Goal: Transaction & Acquisition: Purchase product/service

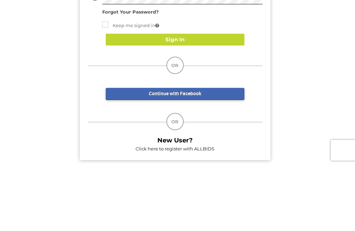
type input "********"
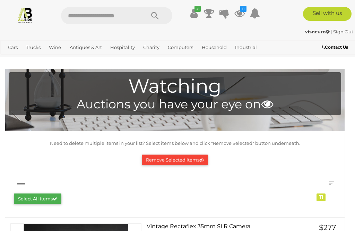
click at [241, 14] on icon at bounding box center [239, 13] width 10 height 12
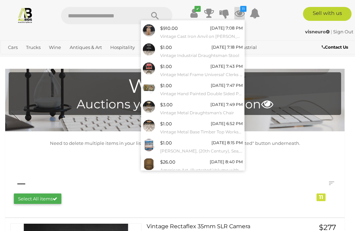
scroll to position [53, 0]
click at [194, 177] on link "View All" at bounding box center [192, 182] width 103 height 12
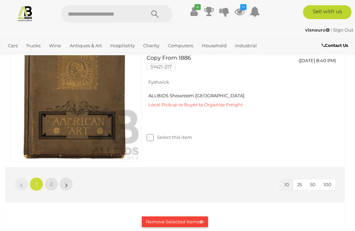
scroll to position [1475, 0]
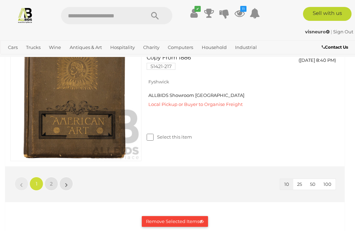
click at [55, 183] on link "2" at bounding box center [51, 184] width 14 height 14
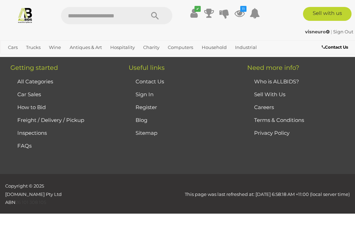
scroll to position [385, 0]
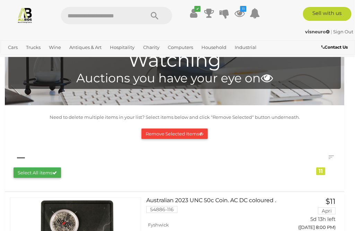
scroll to position [10, 0]
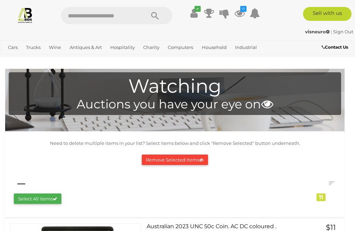
click at [242, 17] on icon at bounding box center [239, 13] width 10 height 12
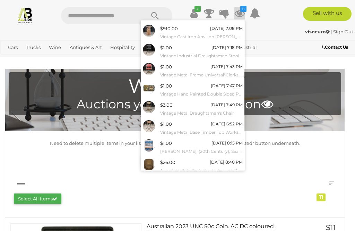
scroll to position [53, 0]
click at [193, 178] on link "View All" at bounding box center [192, 182] width 103 height 12
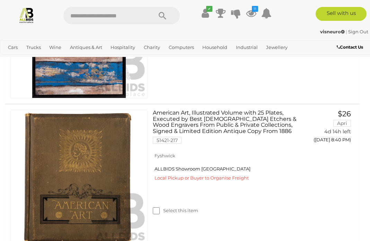
scroll to position [1480, 0]
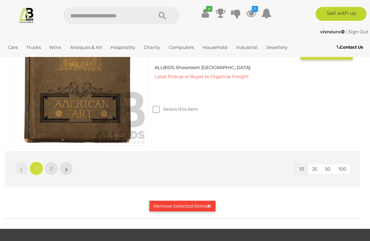
click at [182, 208] on button "Remove Selected Items" at bounding box center [182, 205] width 66 height 11
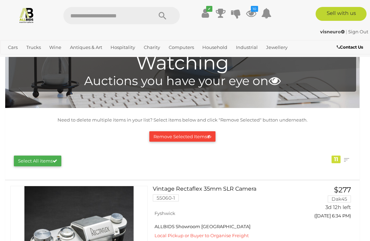
scroll to position [23, 0]
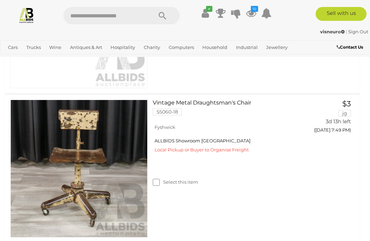
scroll to position [1001, 0]
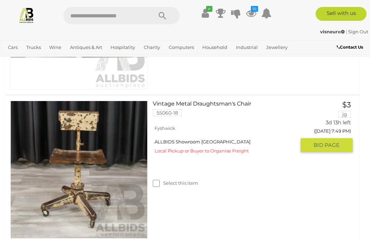
click at [328, 145] on span "BID PAGE" at bounding box center [327, 144] width 26 height 7
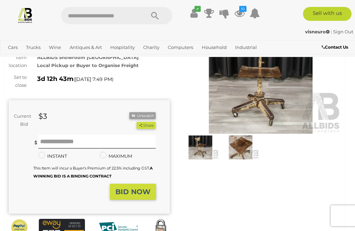
scroll to position [57, 0]
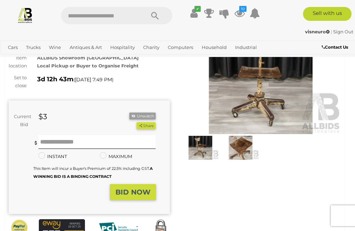
click at [243, 146] on img at bounding box center [240, 148] width 37 height 24
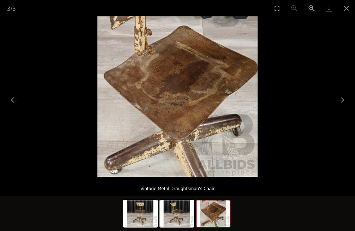
click at [177, 211] on img at bounding box center [176, 213] width 33 height 26
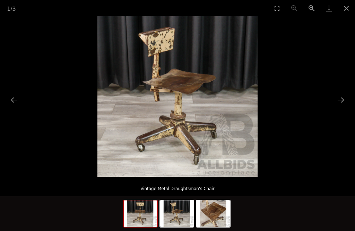
click at [142, 213] on img at bounding box center [140, 213] width 33 height 26
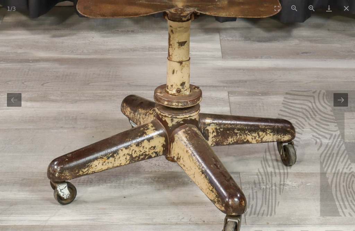
click at [345, 10] on button "Close gallery" at bounding box center [346, 8] width 17 height 16
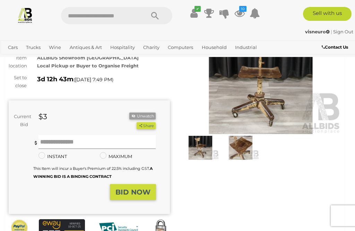
click at [105, 141] on input "text" at bounding box center [97, 142] width 118 height 14
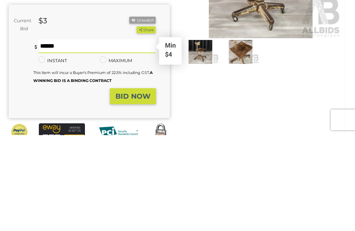
type input "**"
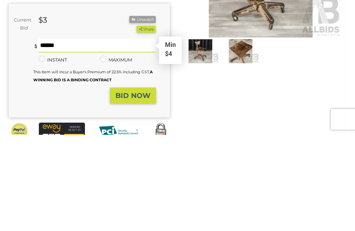
click at [137, 188] on strong "BID NOW" at bounding box center [132, 192] width 35 height 8
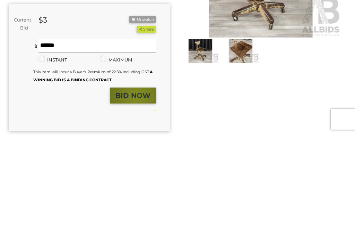
scroll to position [154, 0]
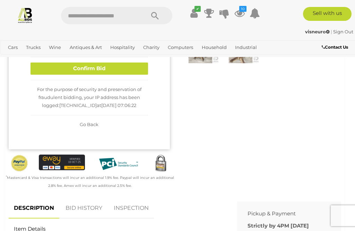
click at [115, 67] on button "Confirm Bid" at bounding box center [90, 68] width 118 height 12
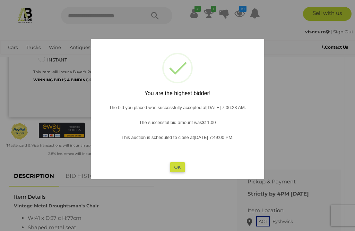
click at [182, 172] on button "OK" at bounding box center [177, 167] width 15 height 10
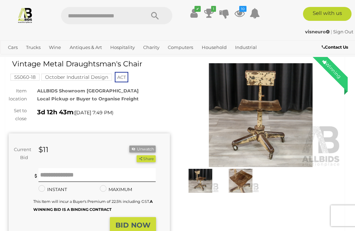
scroll to position [12, 0]
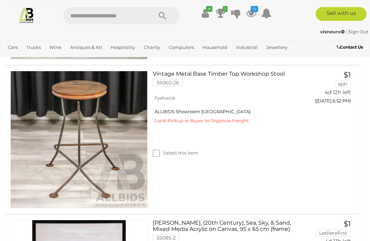
scroll to position [1180, 0]
click at [331, 120] on button "GO TO BID PAGE" at bounding box center [327, 115] width 52 height 14
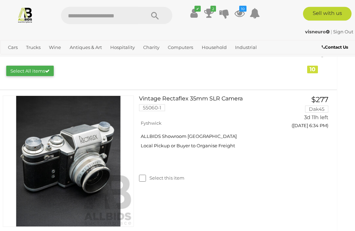
scroll to position [128, 8]
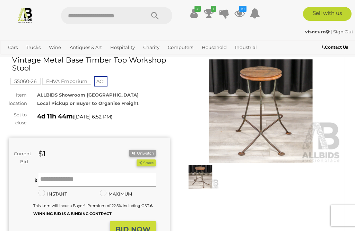
scroll to position [28, 0]
click at [201, 180] on img at bounding box center [200, 177] width 37 height 24
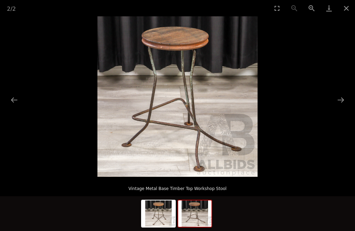
click at [196, 211] on img at bounding box center [194, 213] width 33 height 26
click at [207, 100] on img at bounding box center [177, 96] width 160 height 160
click at [341, 103] on button "Next slide" at bounding box center [341, 100] width 15 height 14
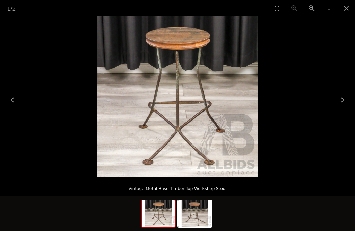
click at [338, 105] on button "Next slide" at bounding box center [341, 100] width 15 height 14
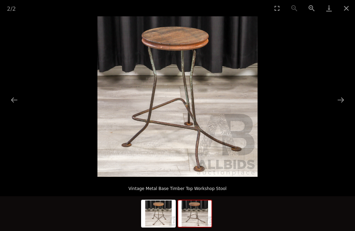
click at [346, 10] on button "Close gallery" at bounding box center [346, 8] width 17 height 16
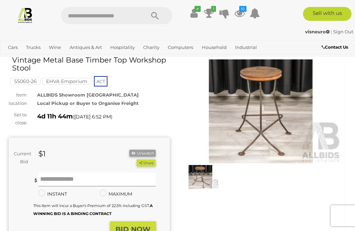
click at [83, 175] on input "text" at bounding box center [97, 179] width 118 height 14
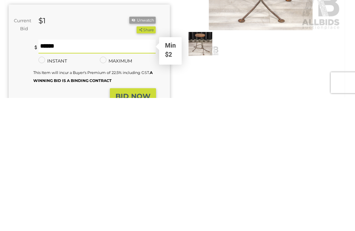
type input "**"
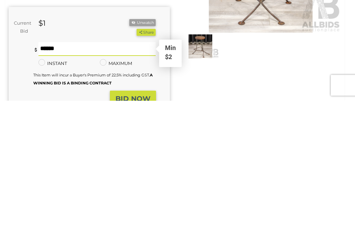
click at [136, 225] on strong "BID NOW" at bounding box center [132, 229] width 35 height 8
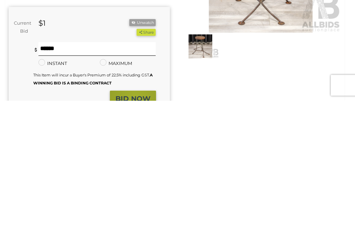
scroll to position [158, 0]
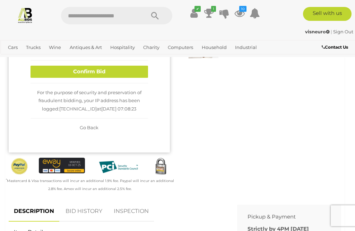
click at [106, 71] on button "Confirm Bid" at bounding box center [90, 72] width 118 height 12
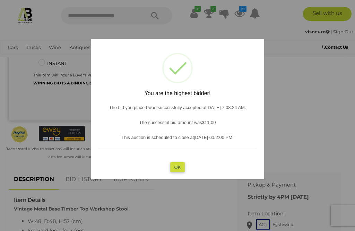
click at [179, 172] on button "OK" at bounding box center [177, 167] width 15 height 10
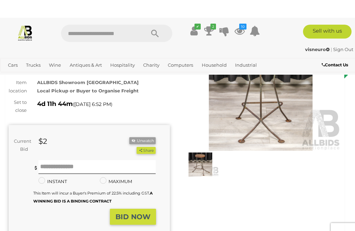
scroll to position [0, 0]
